Goal: Check status: Check status

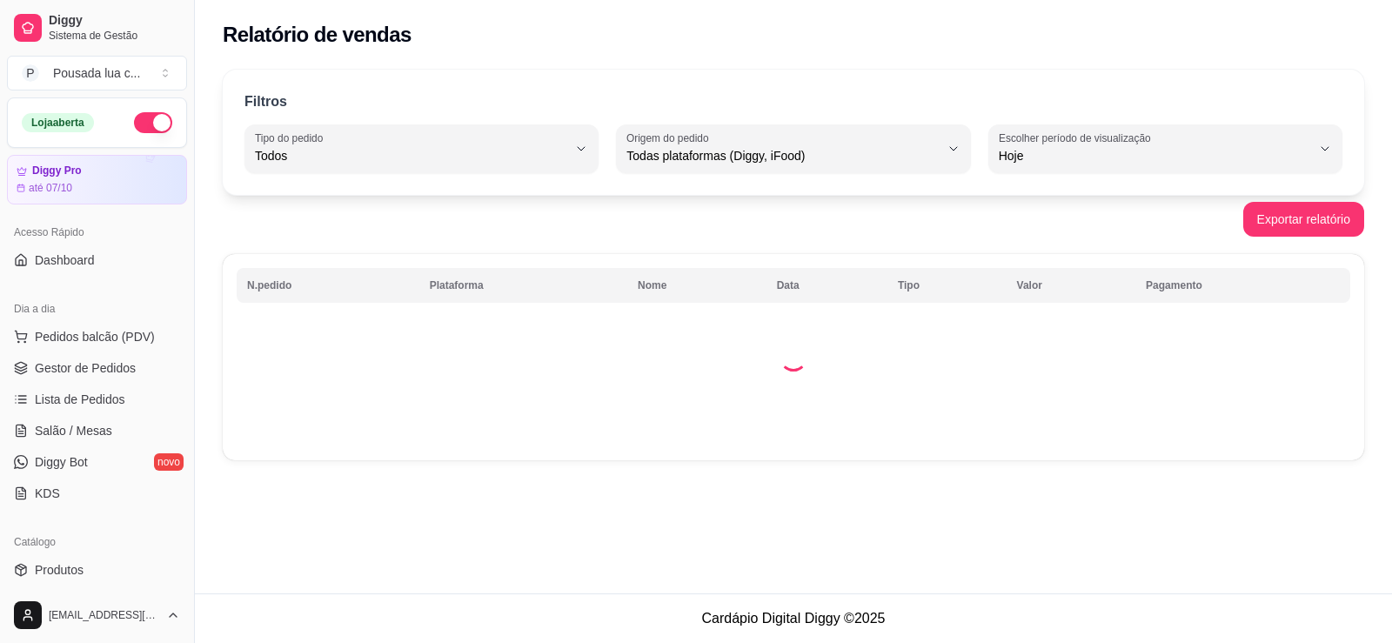
select select "ALL"
select select "0"
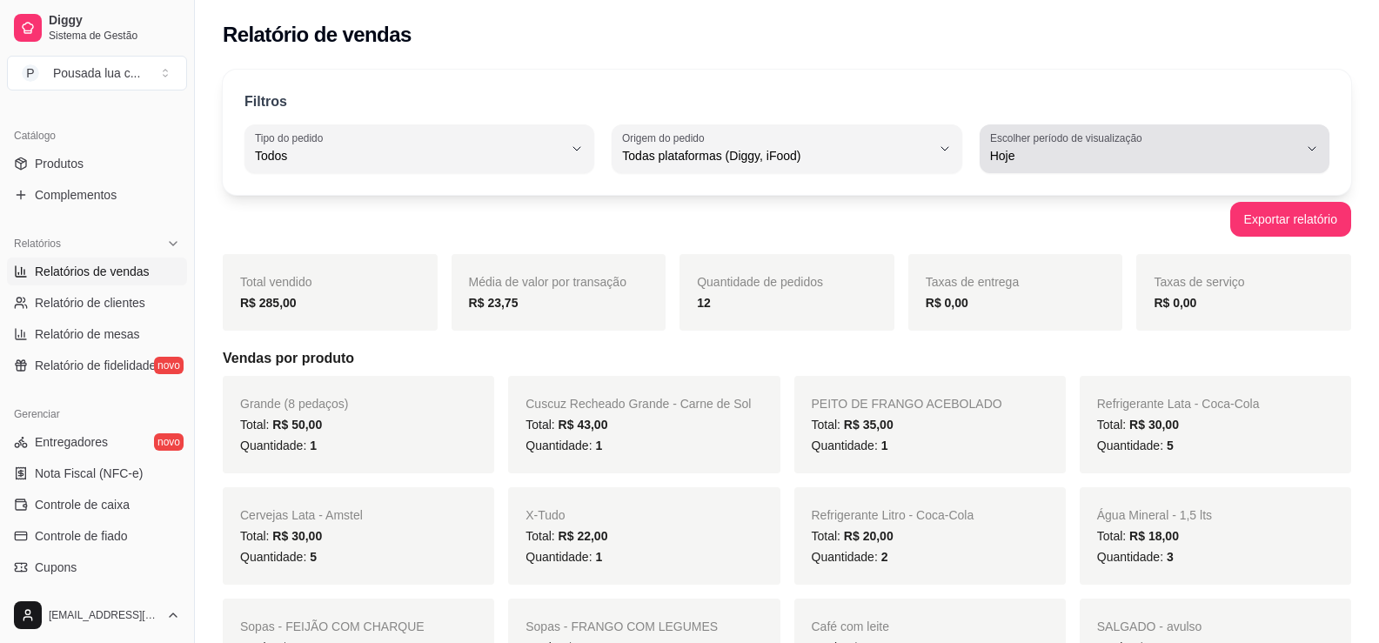
click at [1090, 140] on label "Escolher período de visualização" at bounding box center [1069, 138] width 158 height 15
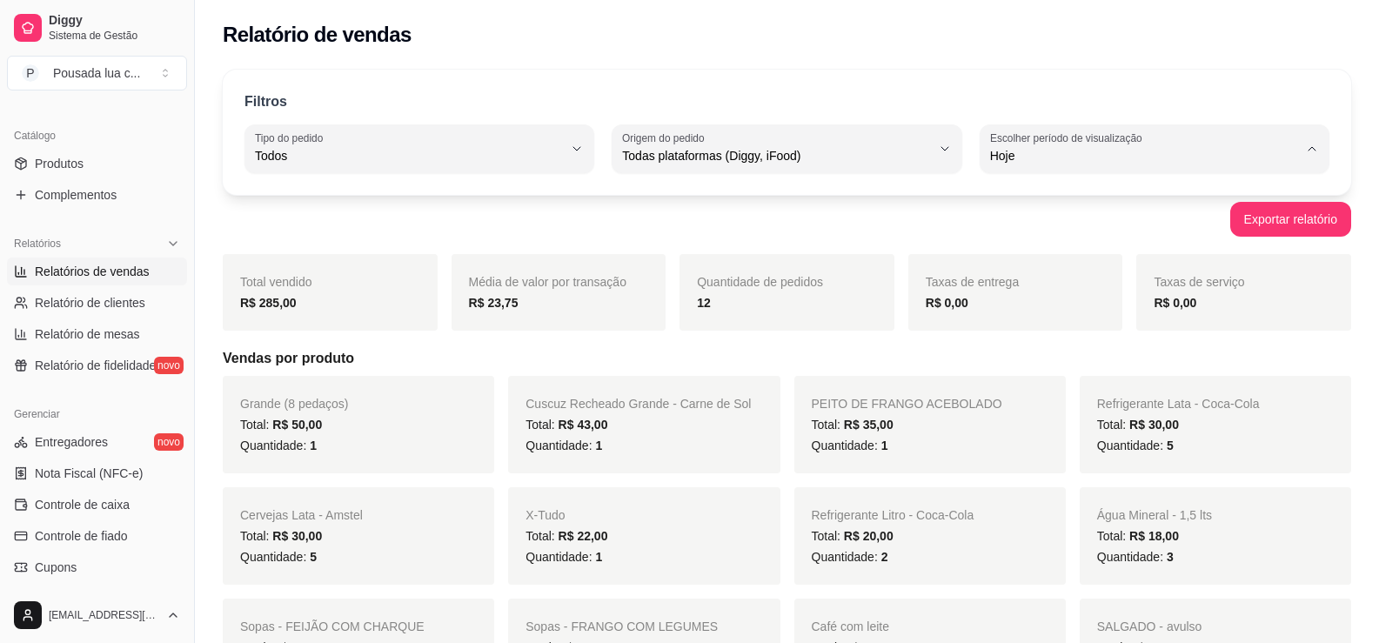
click at [1070, 231] on span "Ontem" at bounding box center [1146, 226] width 292 height 17
type input "1"
select select "1"
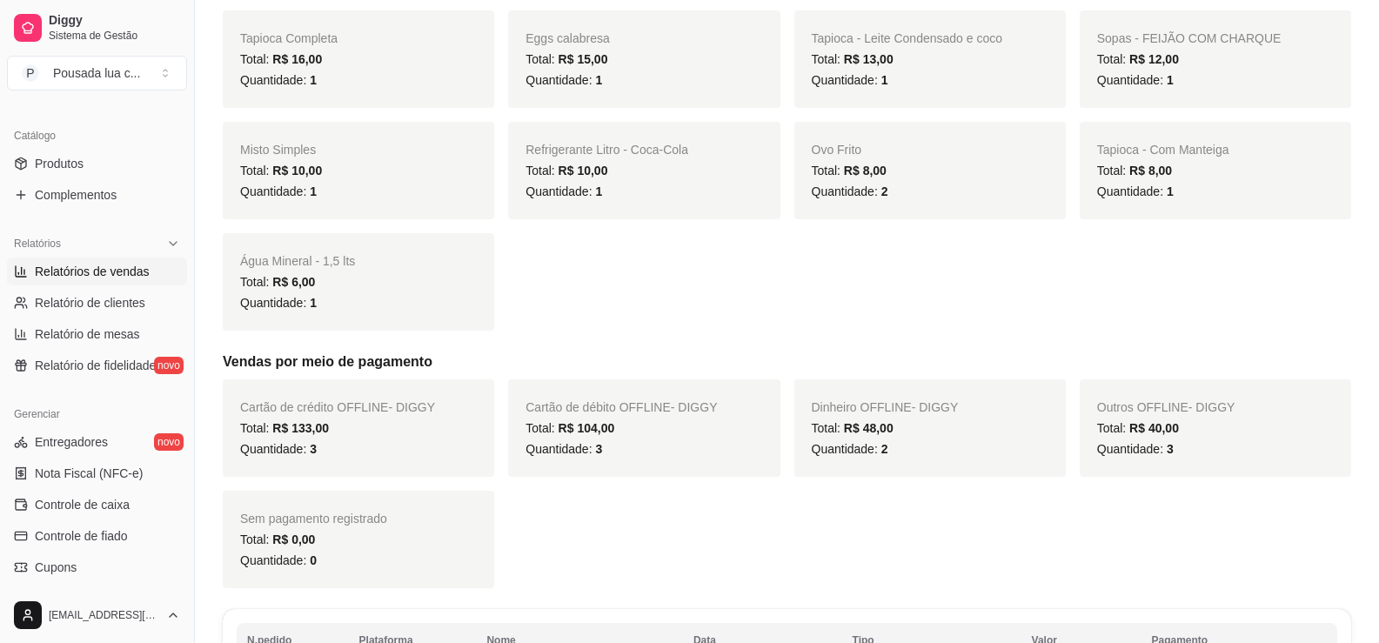
scroll to position [0, 0]
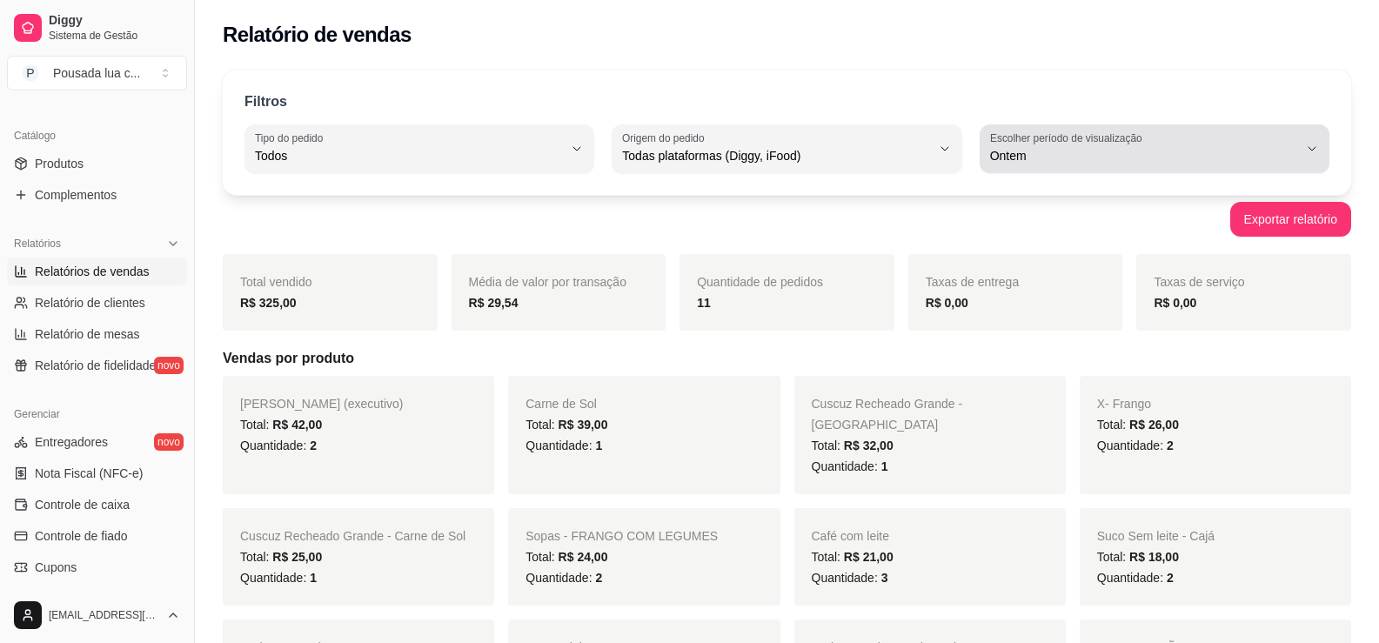
click at [1177, 133] on div "Ontem" at bounding box center [1144, 148] width 308 height 35
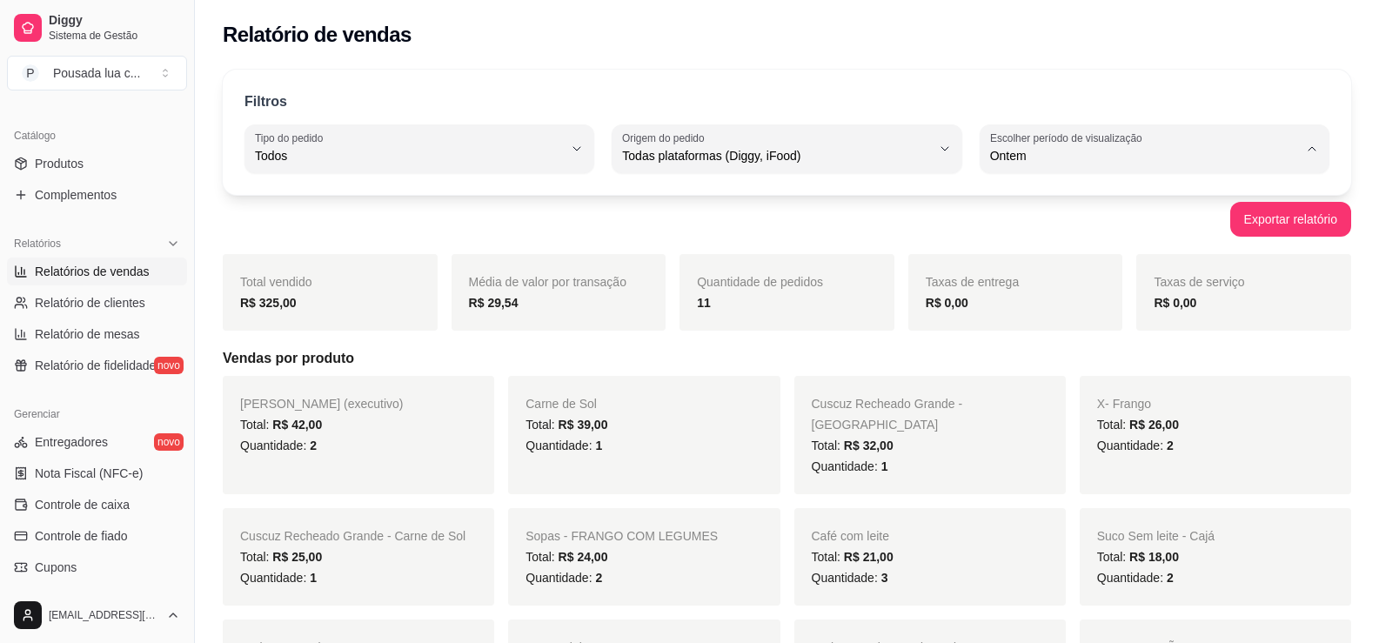
click at [1040, 372] on span "Customizado" at bounding box center [1146, 367] width 292 height 17
type input "-1"
select select "-1"
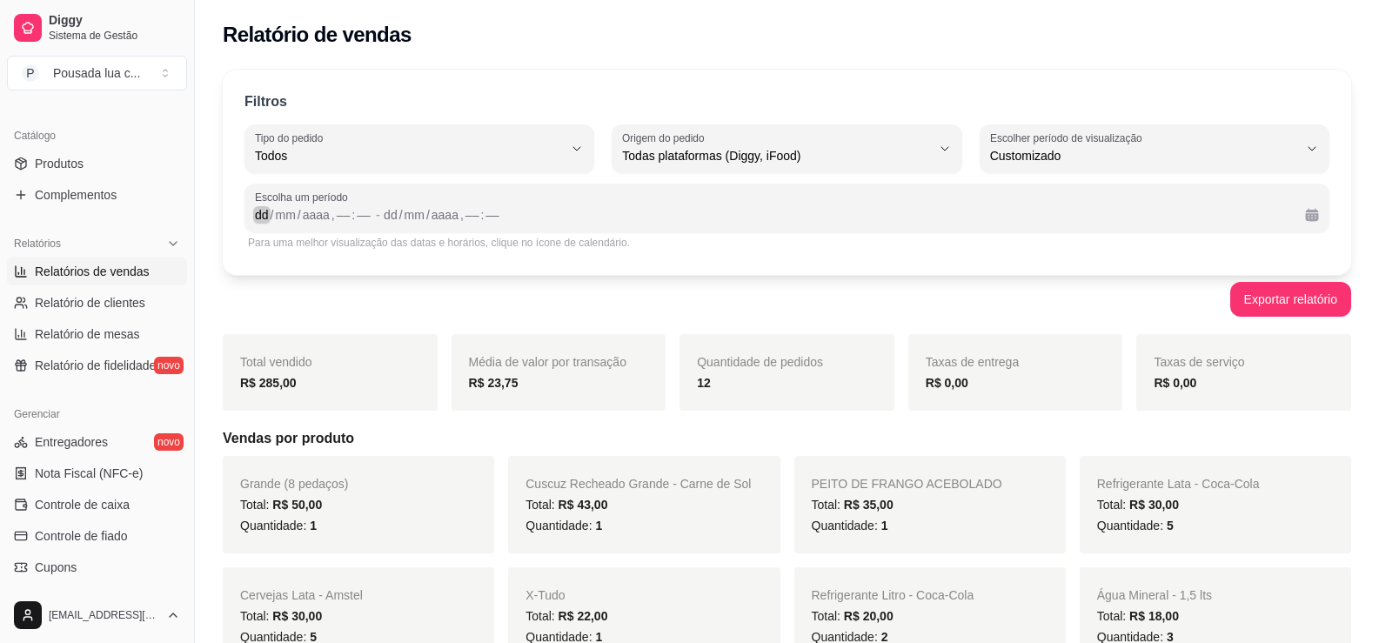
click at [264, 218] on div "dd" at bounding box center [261, 214] width 17 height 17
click at [270, 213] on div "/" at bounding box center [272, 214] width 7 height 17
click at [258, 219] on div "dd" at bounding box center [261, 214] width 17 height 17
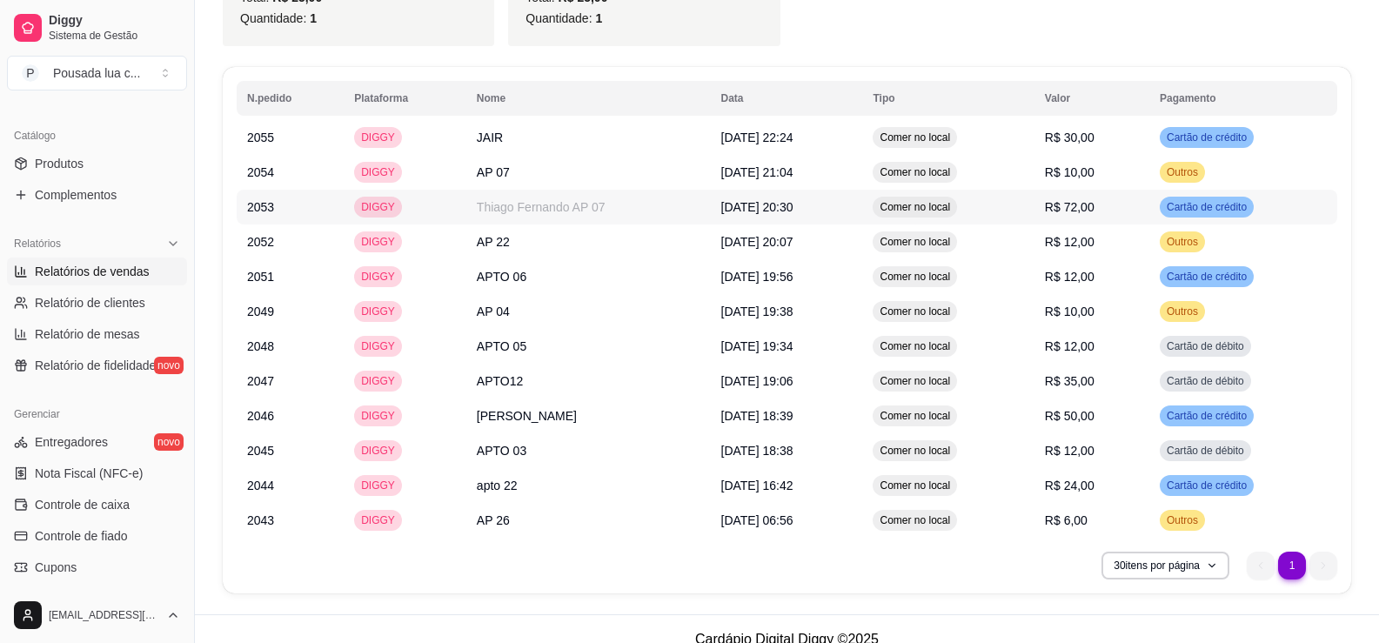
scroll to position [1043, 0]
